Goal: Register for event/course

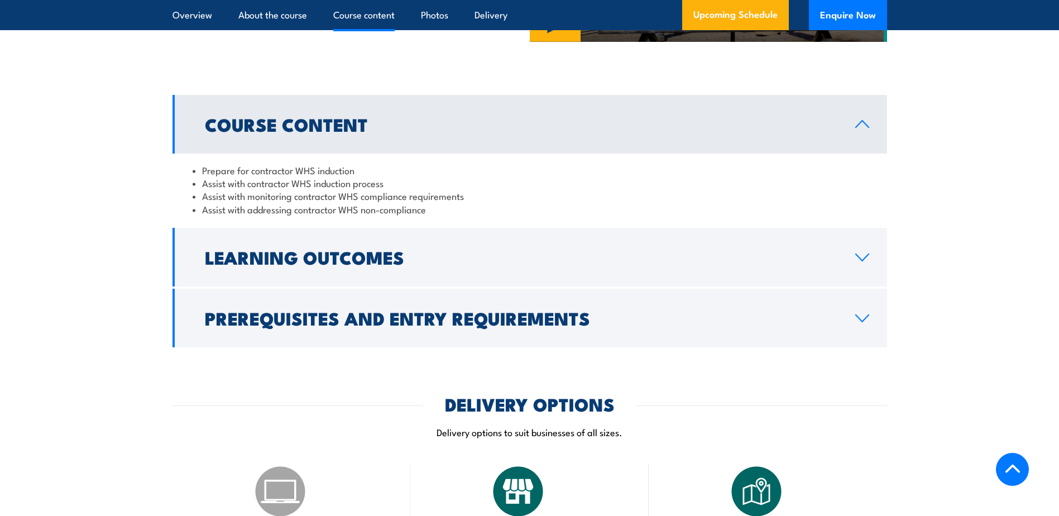
scroll to position [949, 0]
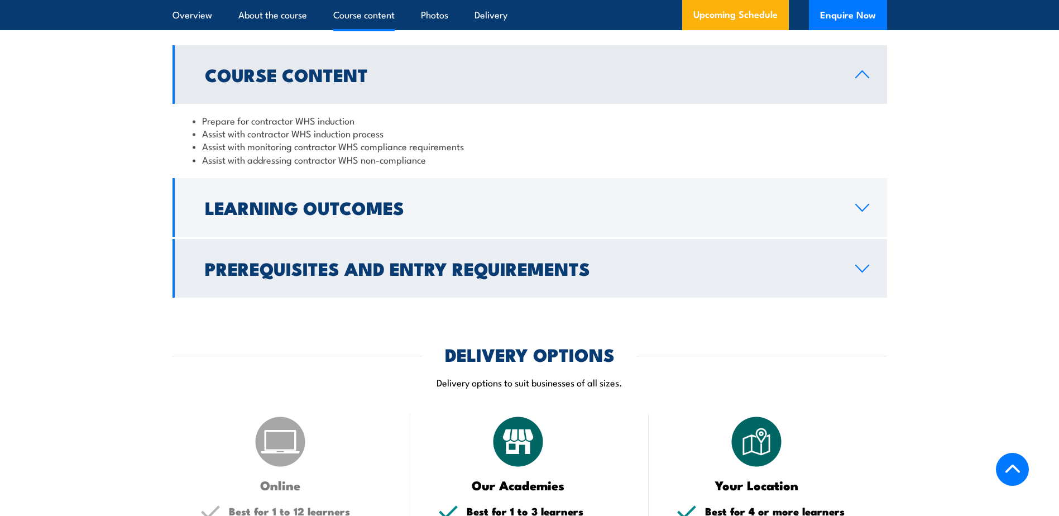
click at [399, 298] on link "Prerequisites and Entry Requirements" at bounding box center [530, 268] width 715 height 59
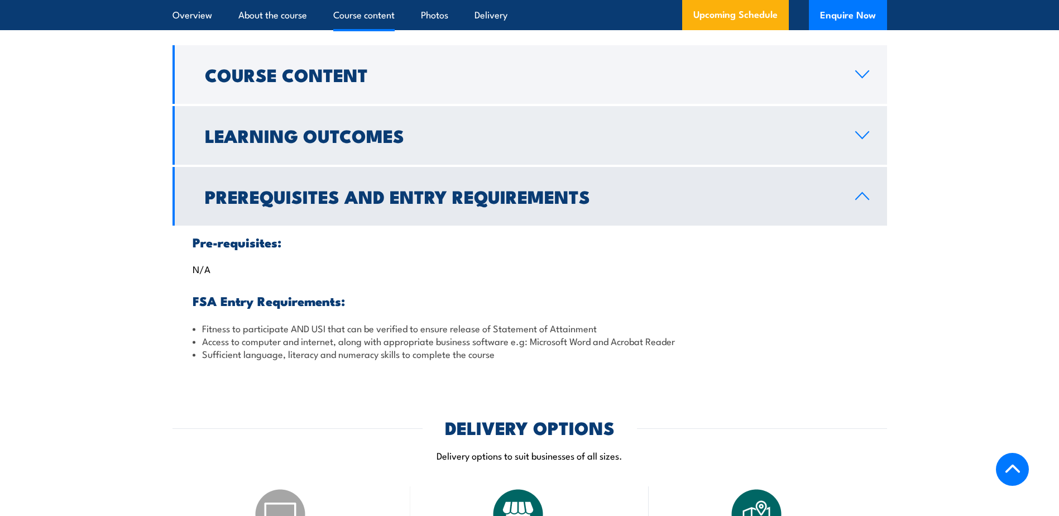
click at [342, 143] on h2 "Learning Outcomes" at bounding box center [521, 135] width 633 height 16
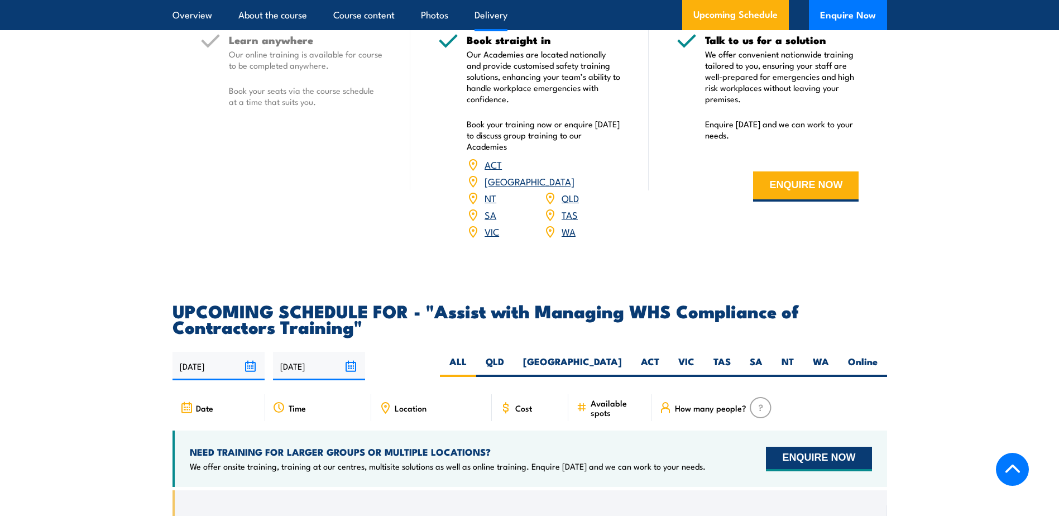
scroll to position [1563, 0]
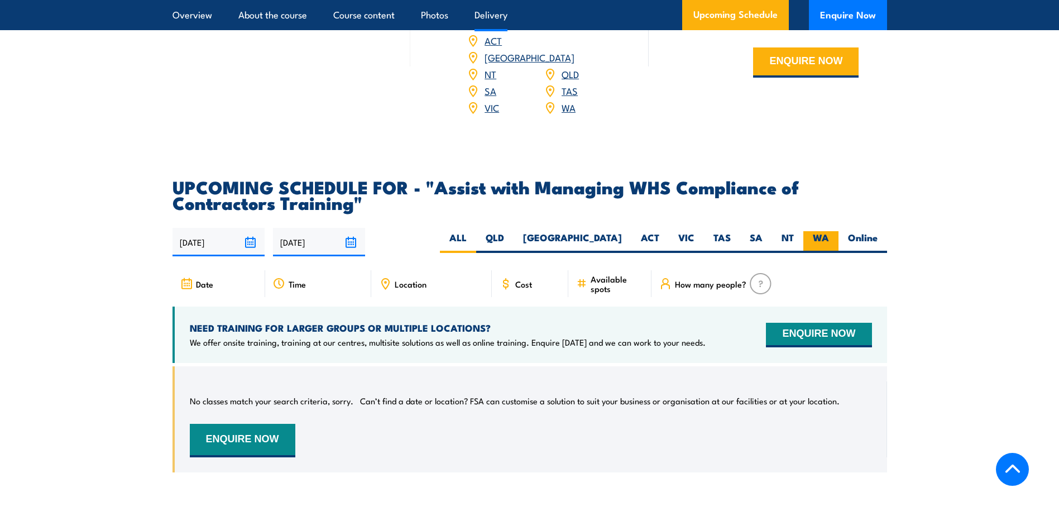
click at [825, 253] on label "WA" at bounding box center [820, 242] width 35 height 22
click at [829, 238] on input "WA" at bounding box center [832, 234] width 7 height 7
radio input "true"
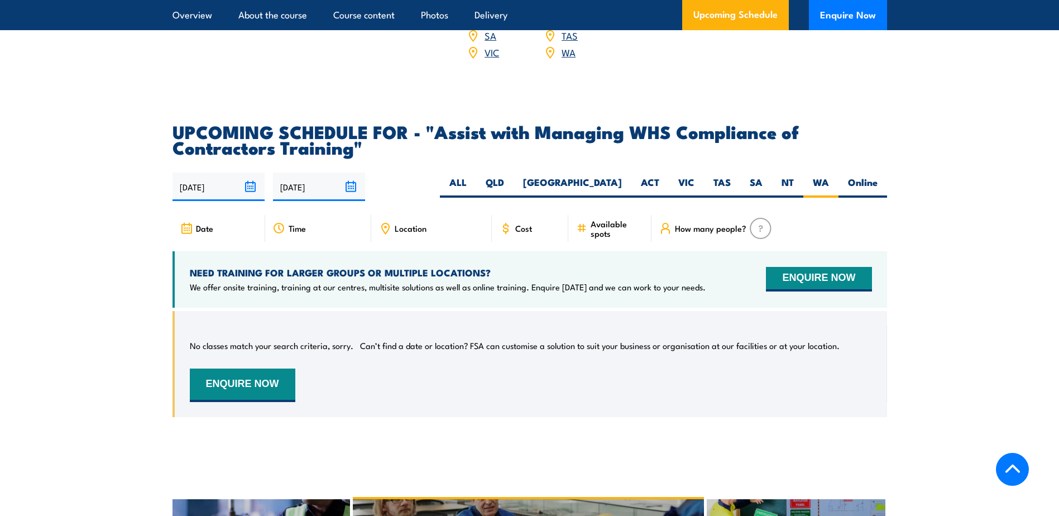
scroll to position [1584, 0]
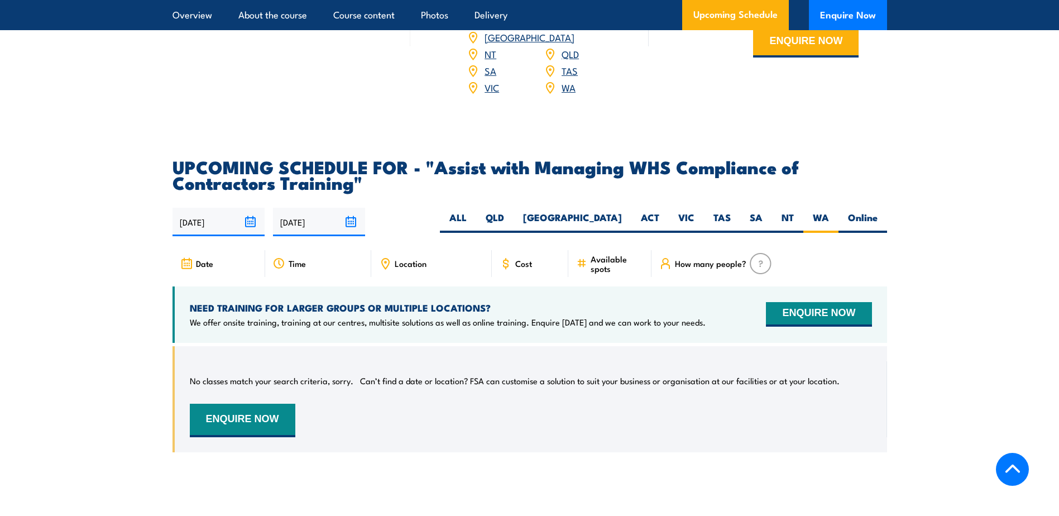
click at [209, 268] on span "Date" at bounding box center [204, 263] width 17 height 9
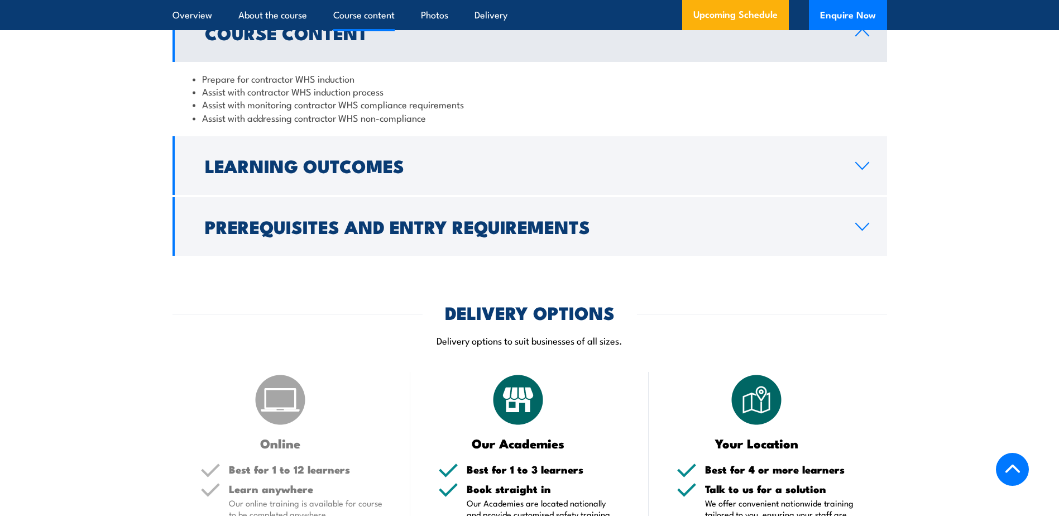
scroll to position [970, 0]
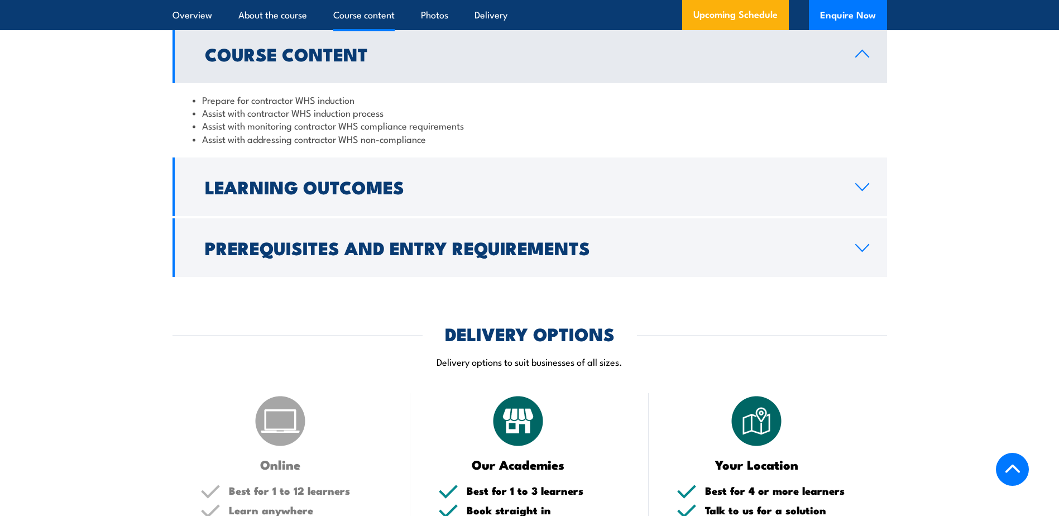
click at [853, 83] on link "Course Content" at bounding box center [530, 54] width 715 height 59
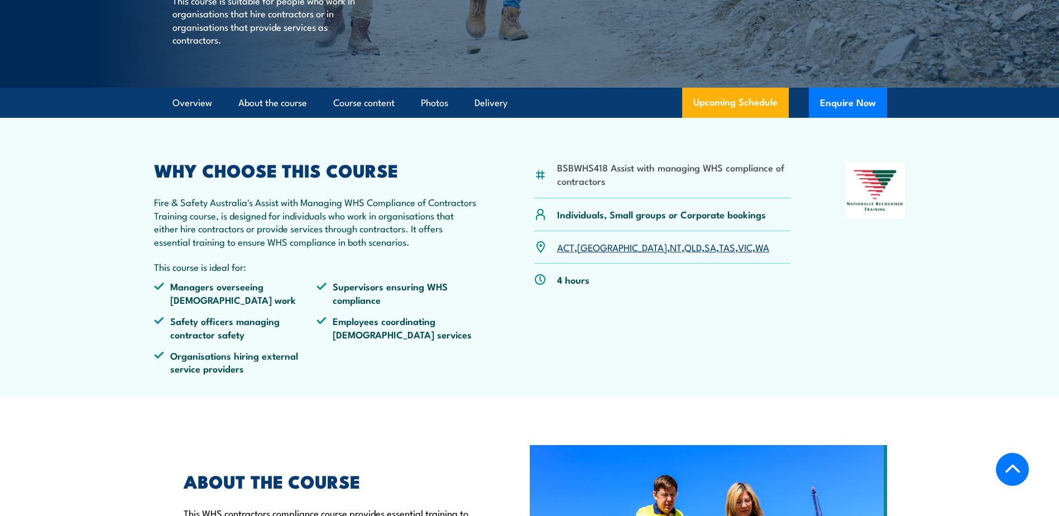
scroll to position [0, 0]
